Goal: Information Seeking & Learning: Learn about a topic

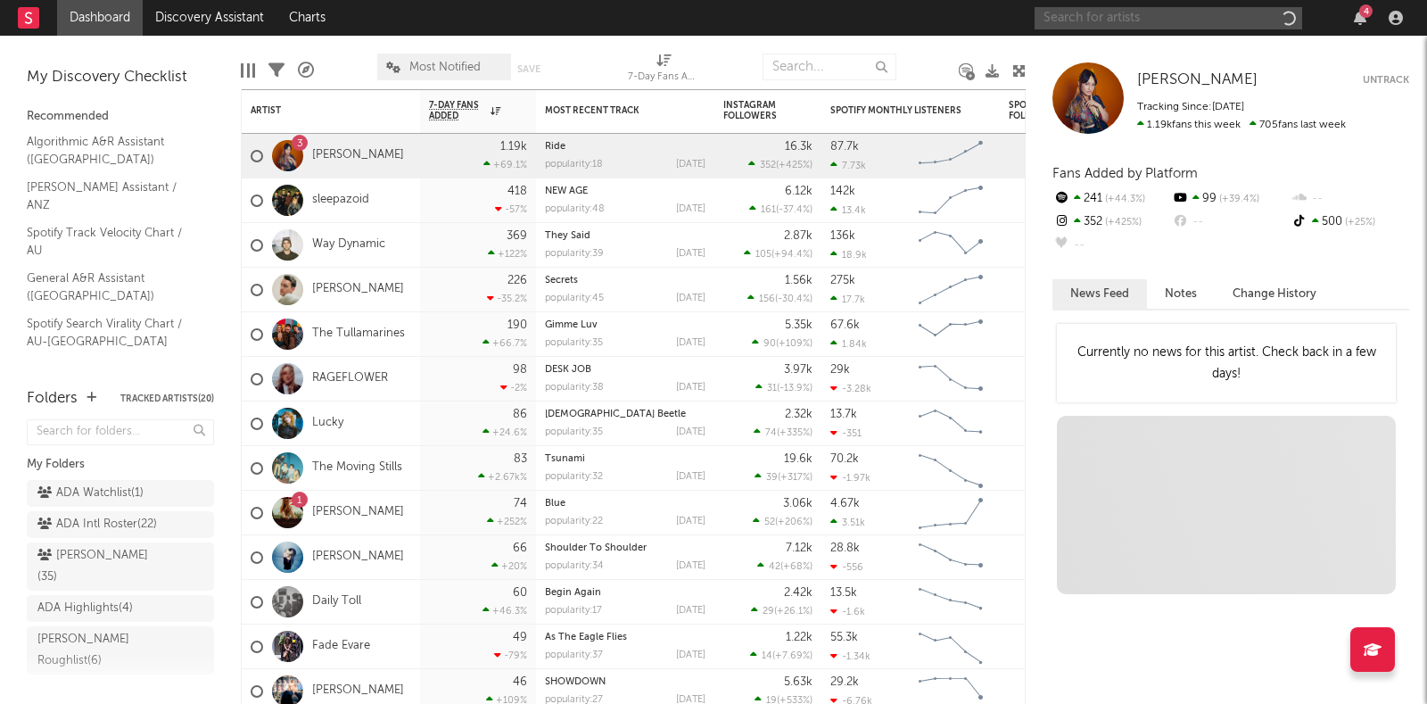
click at [1222, 14] on input "text" at bounding box center [1169, 18] width 268 height 22
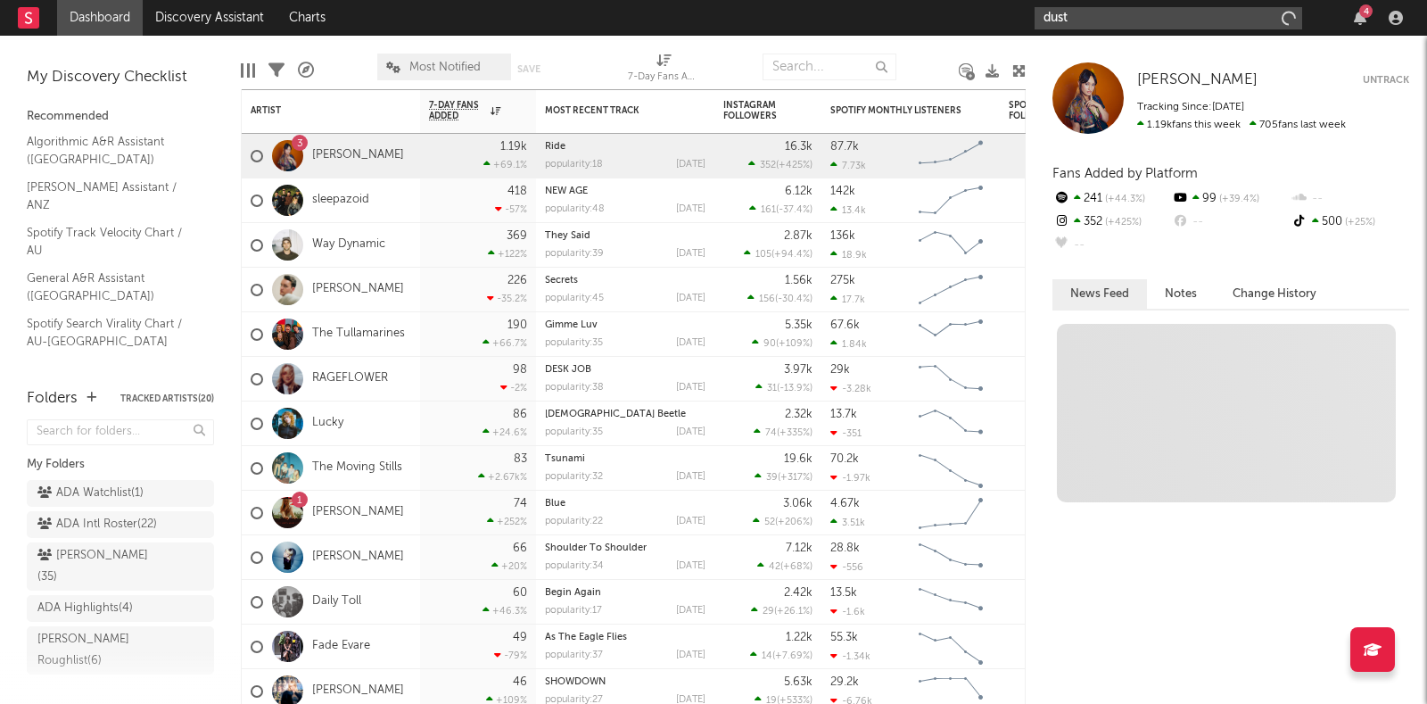
type input "dust"
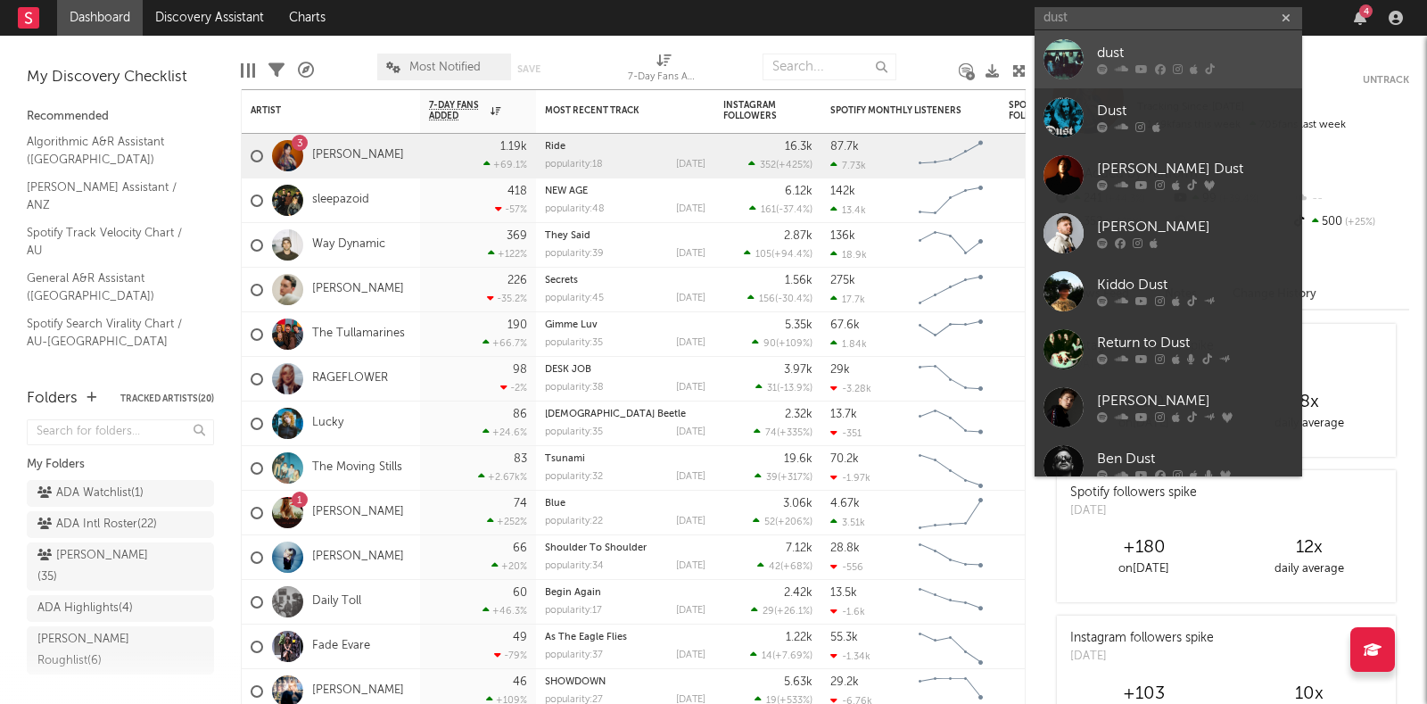
click at [1200, 70] on div at bounding box center [1195, 69] width 196 height 11
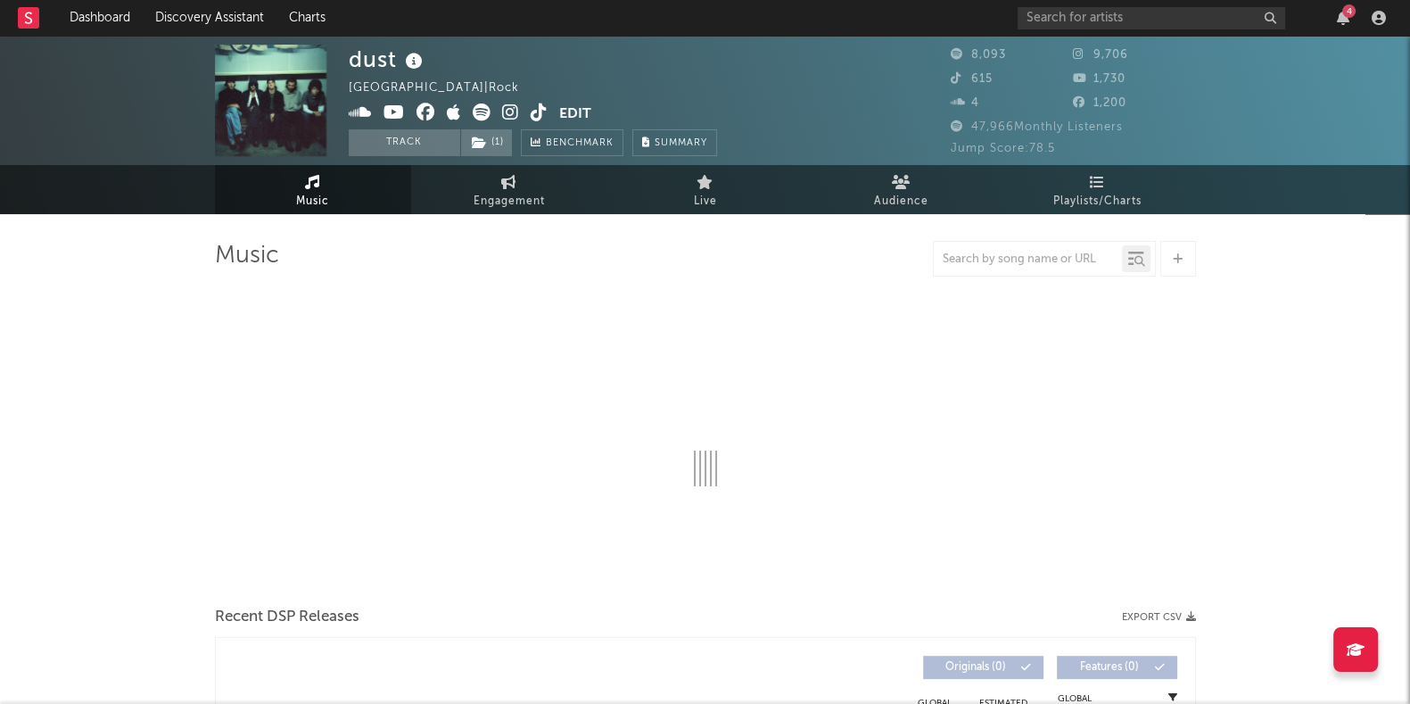
select select "1w"
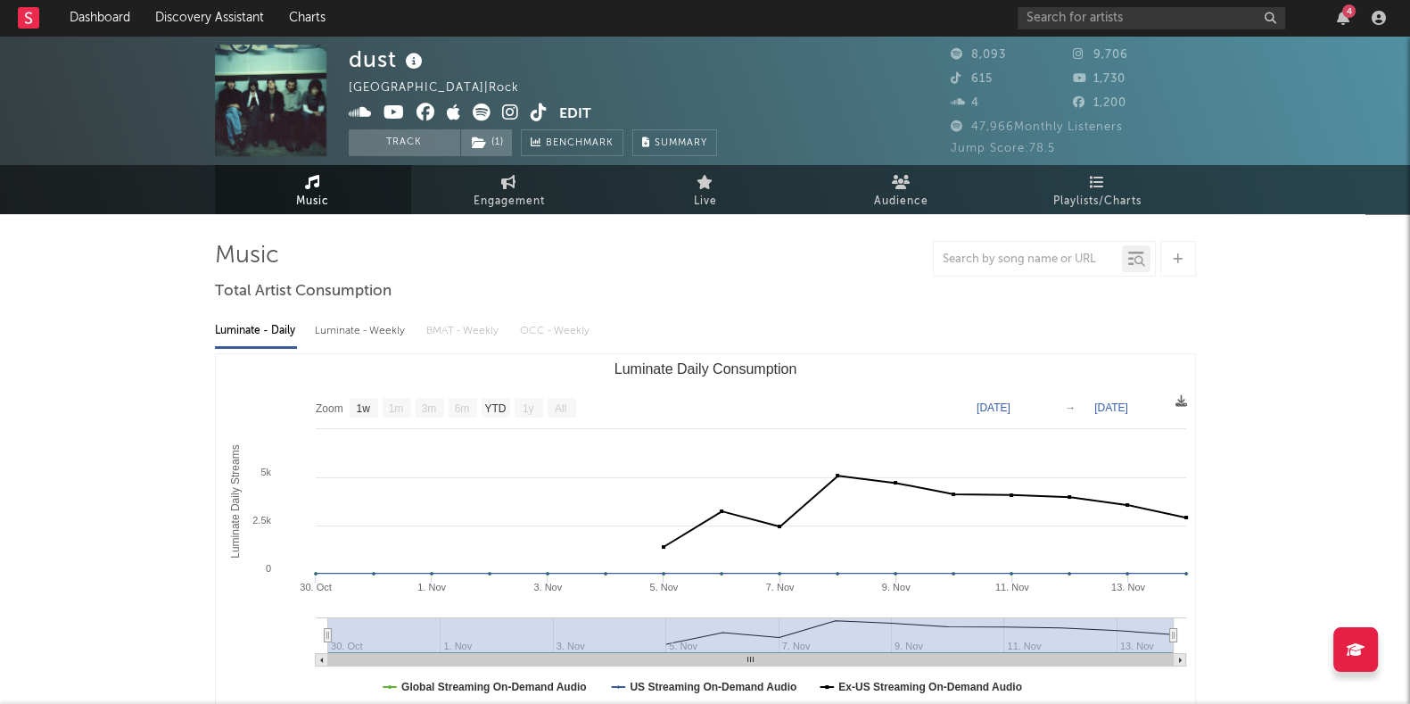
click at [484, 115] on icon at bounding box center [482, 112] width 18 height 18
